Goal: Navigation & Orientation: Find specific page/section

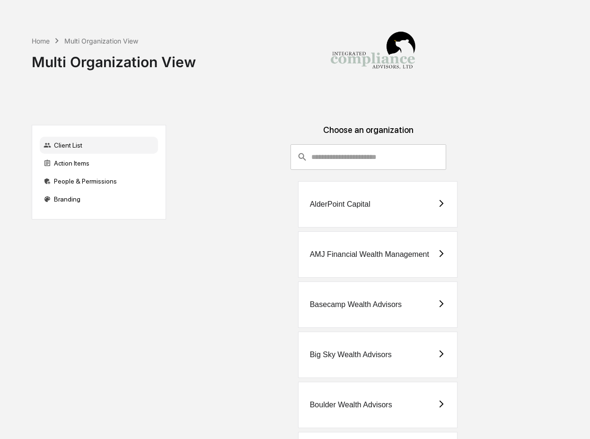
click at [328, 144] on input "consultant-dashboard__filter-organizations-search-bar" at bounding box center [378, 157] width 135 height 26
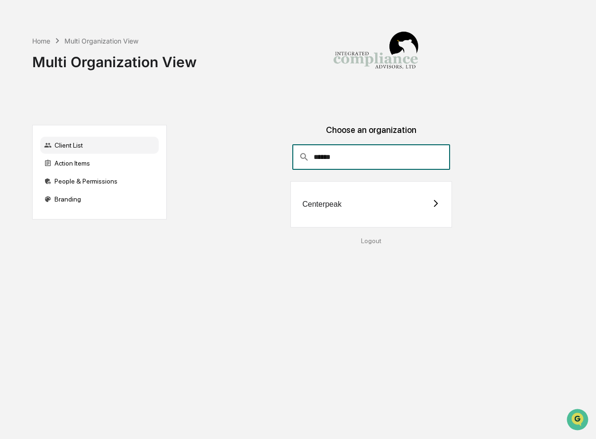
type input "******"
click at [311, 203] on div "Centerpeak" at bounding box center [321, 204] width 39 height 9
